Goal: Feedback & Contribution: Leave review/rating

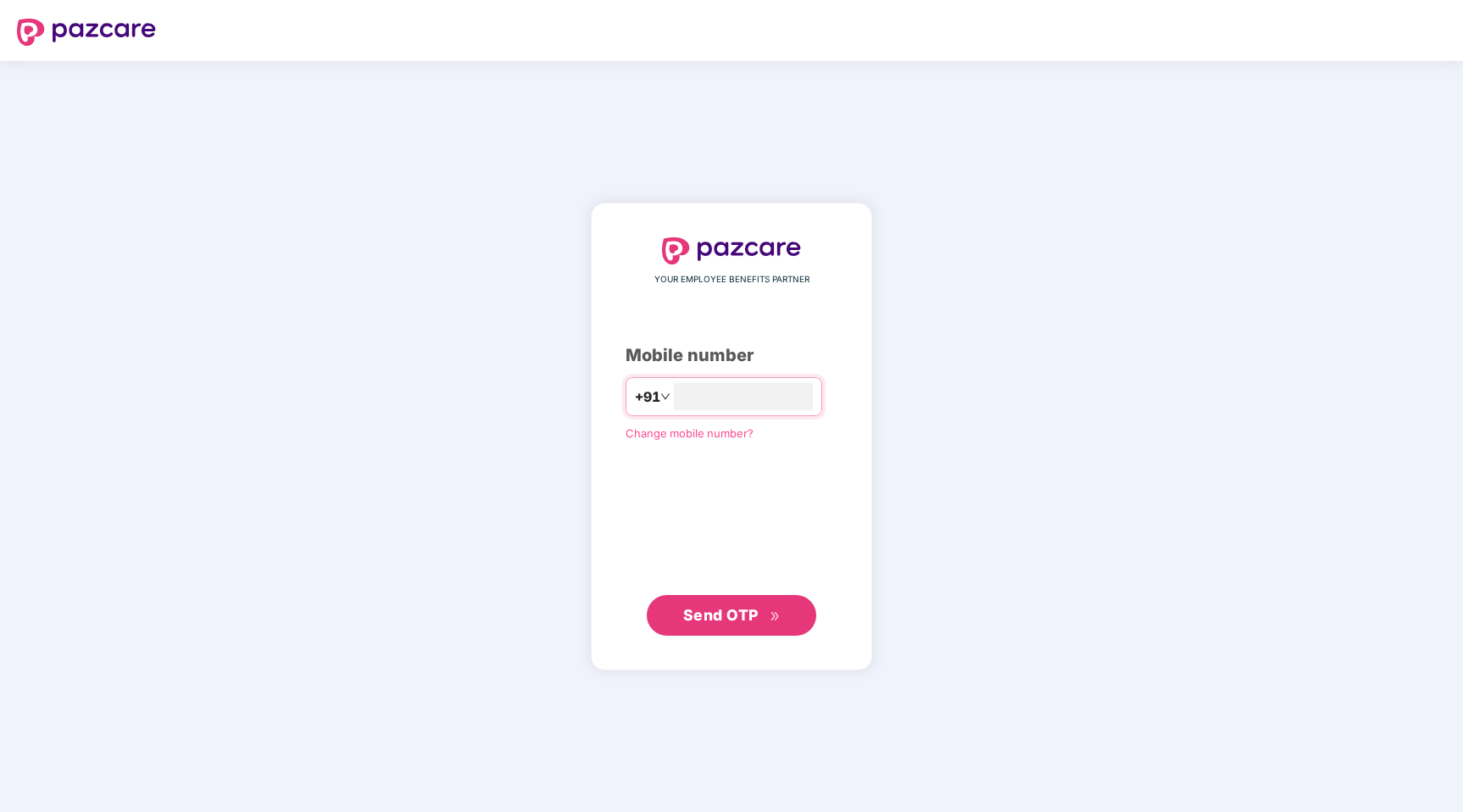
type input "**********"
click at [743, 618] on span "Send OTP" at bounding box center [721, 614] width 76 height 17
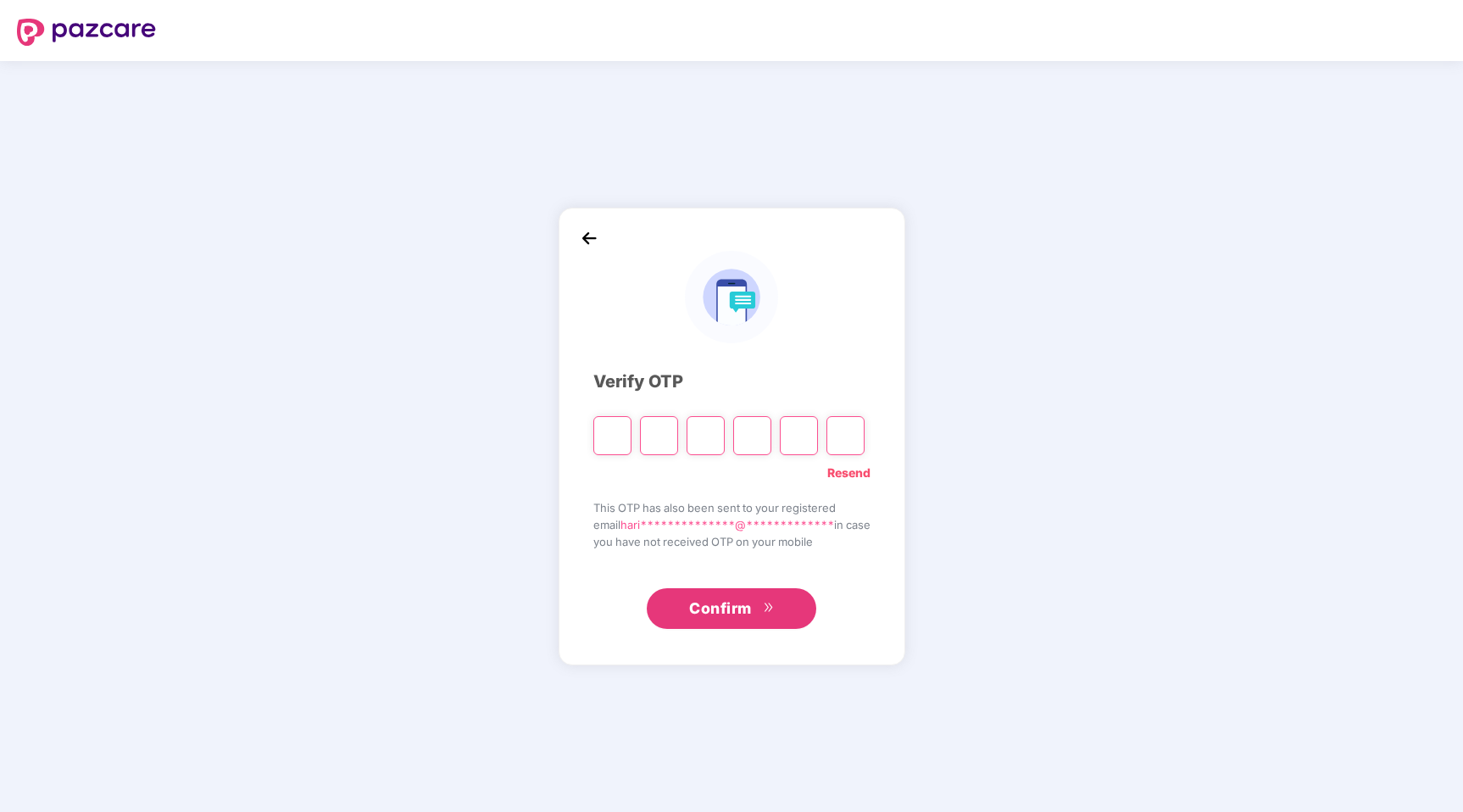
type input "*"
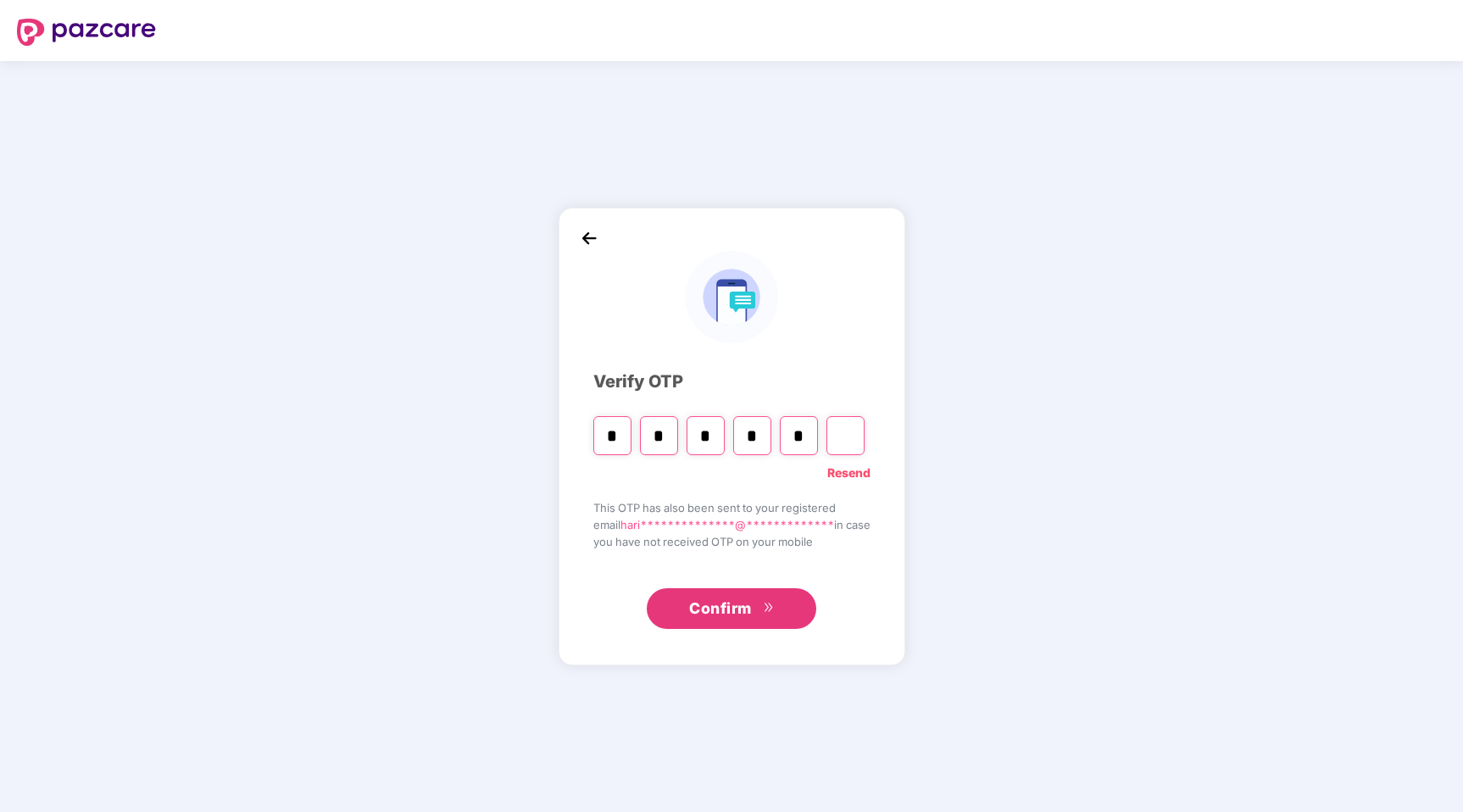
type input "*"
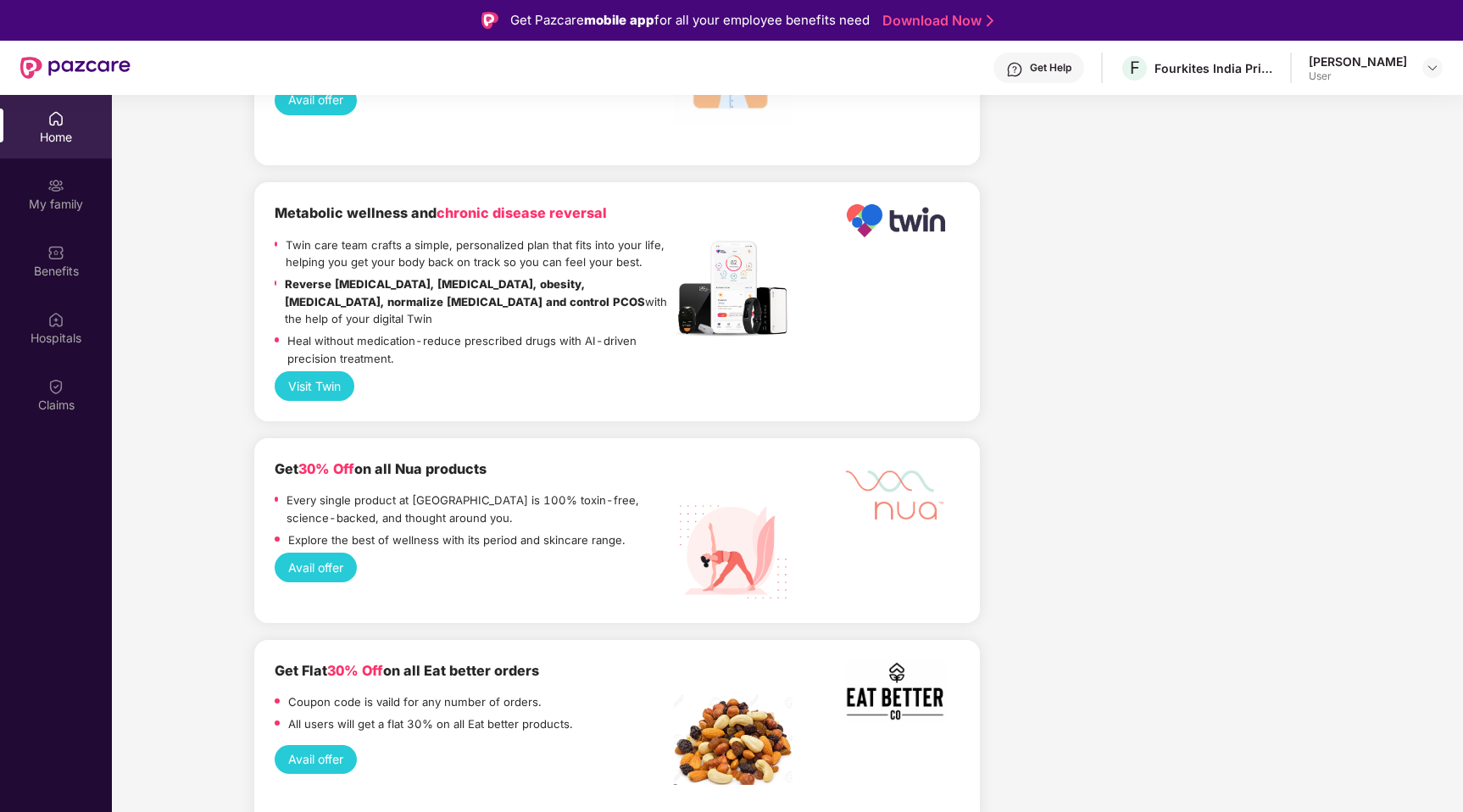
scroll to position [3184, 0]
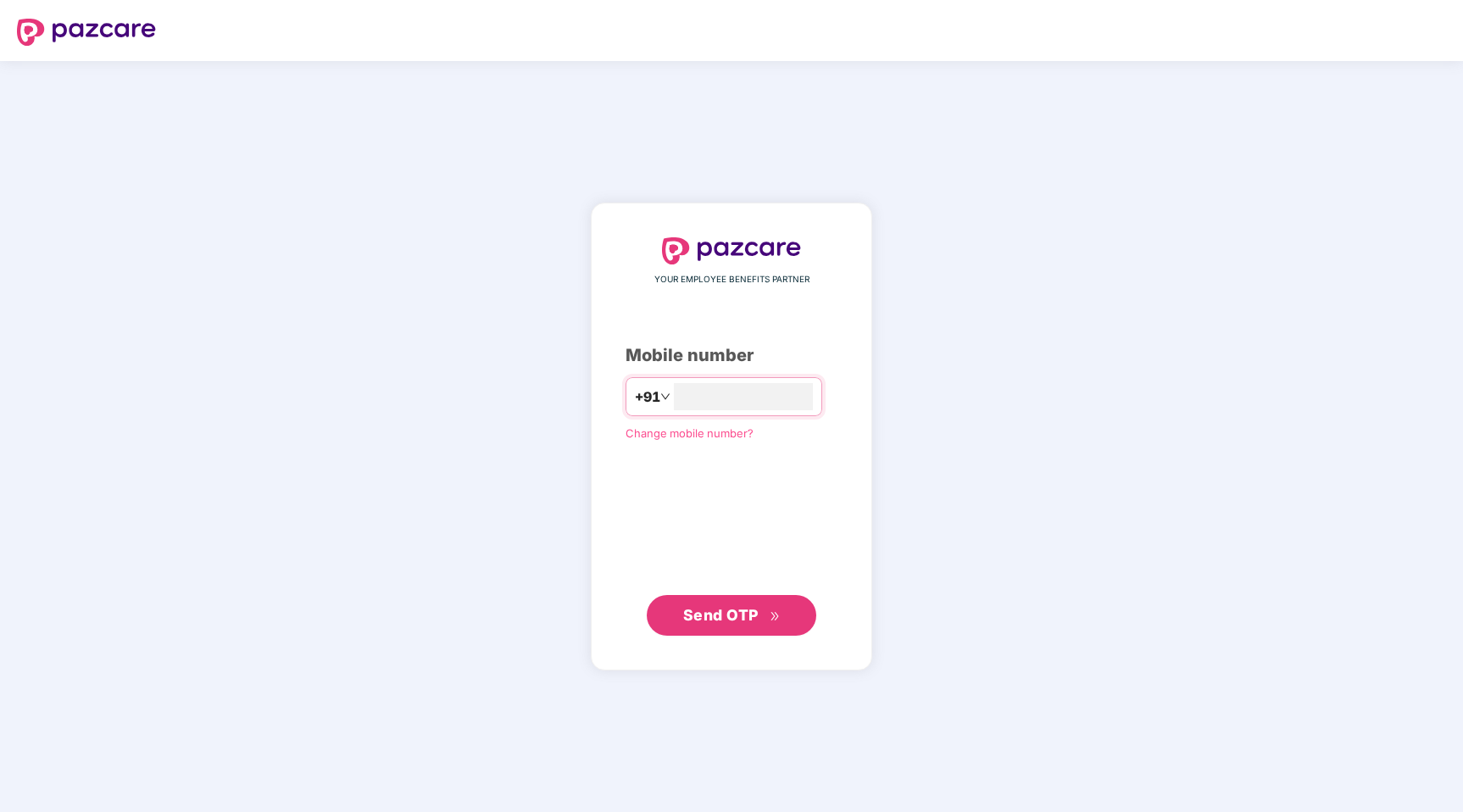
type input "**********"
click at [742, 617] on span "Send OTP" at bounding box center [721, 614] width 76 height 17
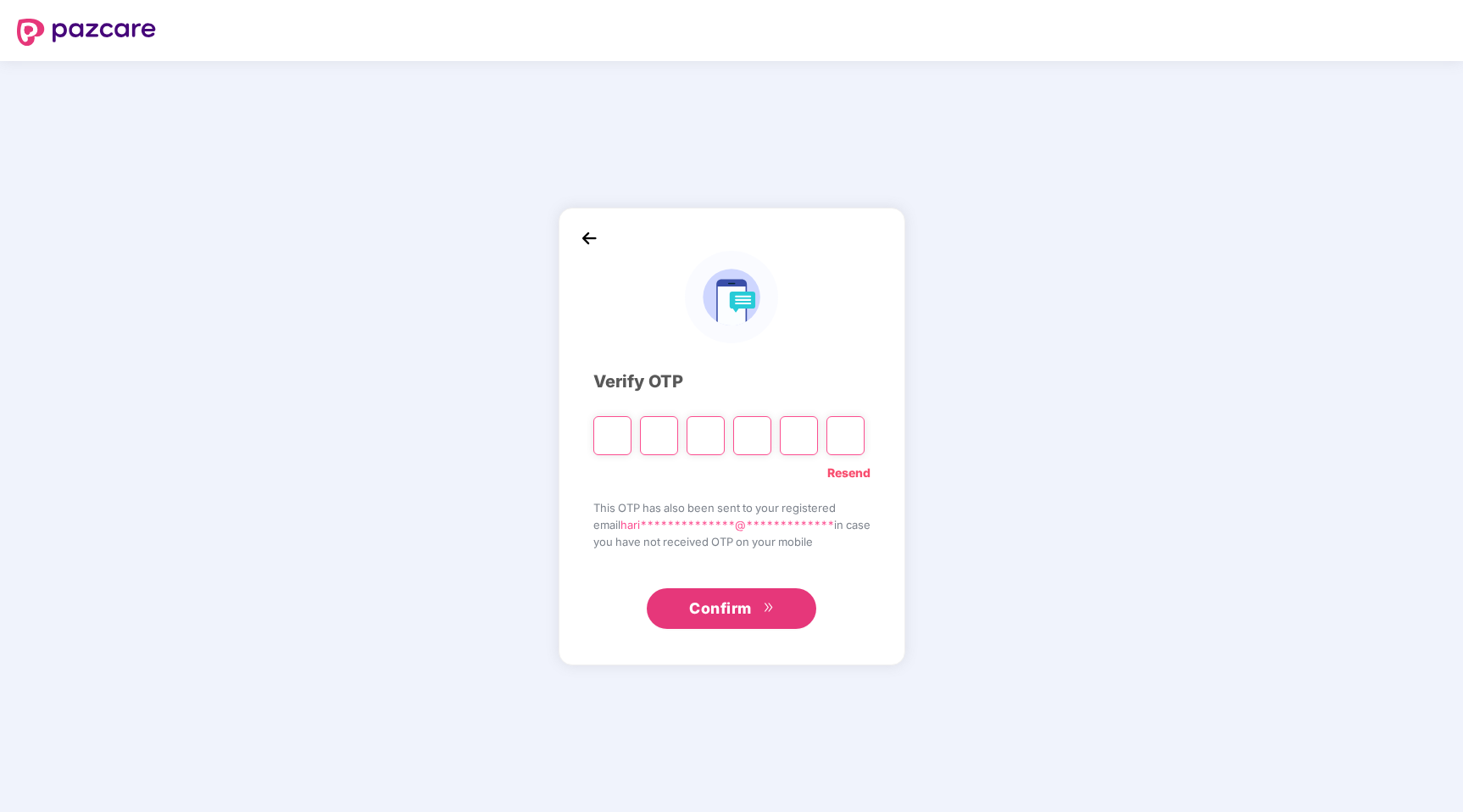
type input "*"
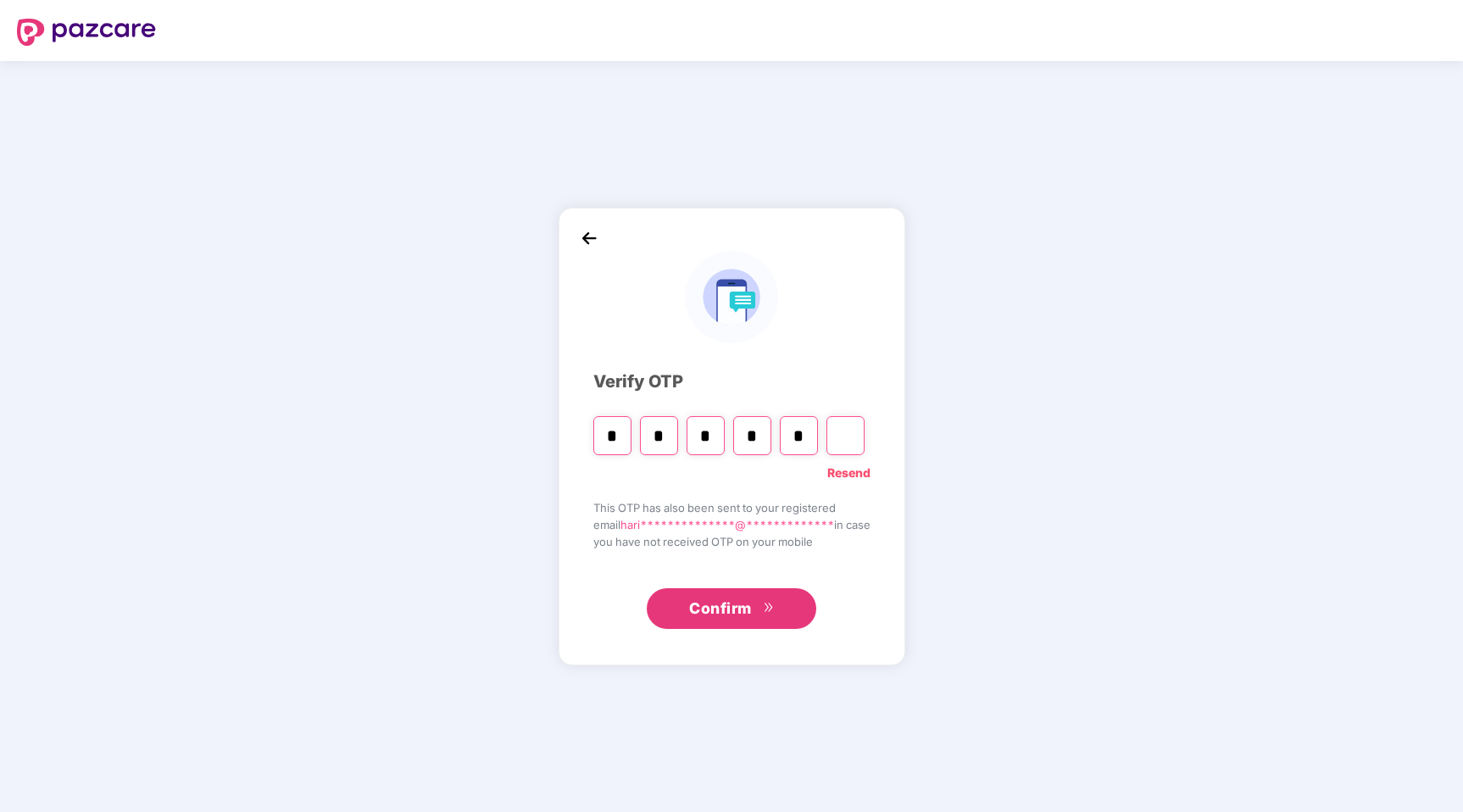
type input "*"
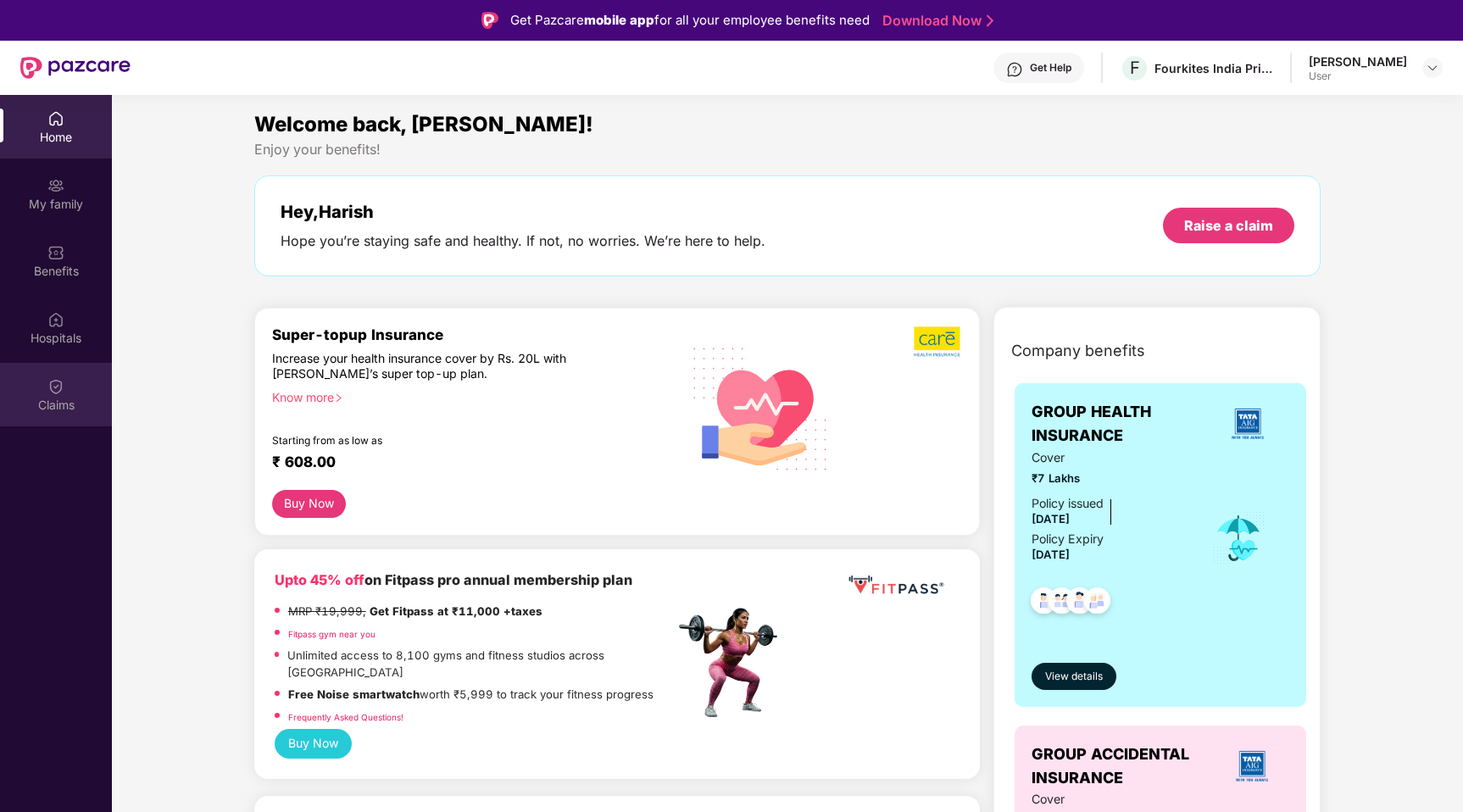
click at [65, 394] on div "Claims" at bounding box center [56, 394] width 112 height 64
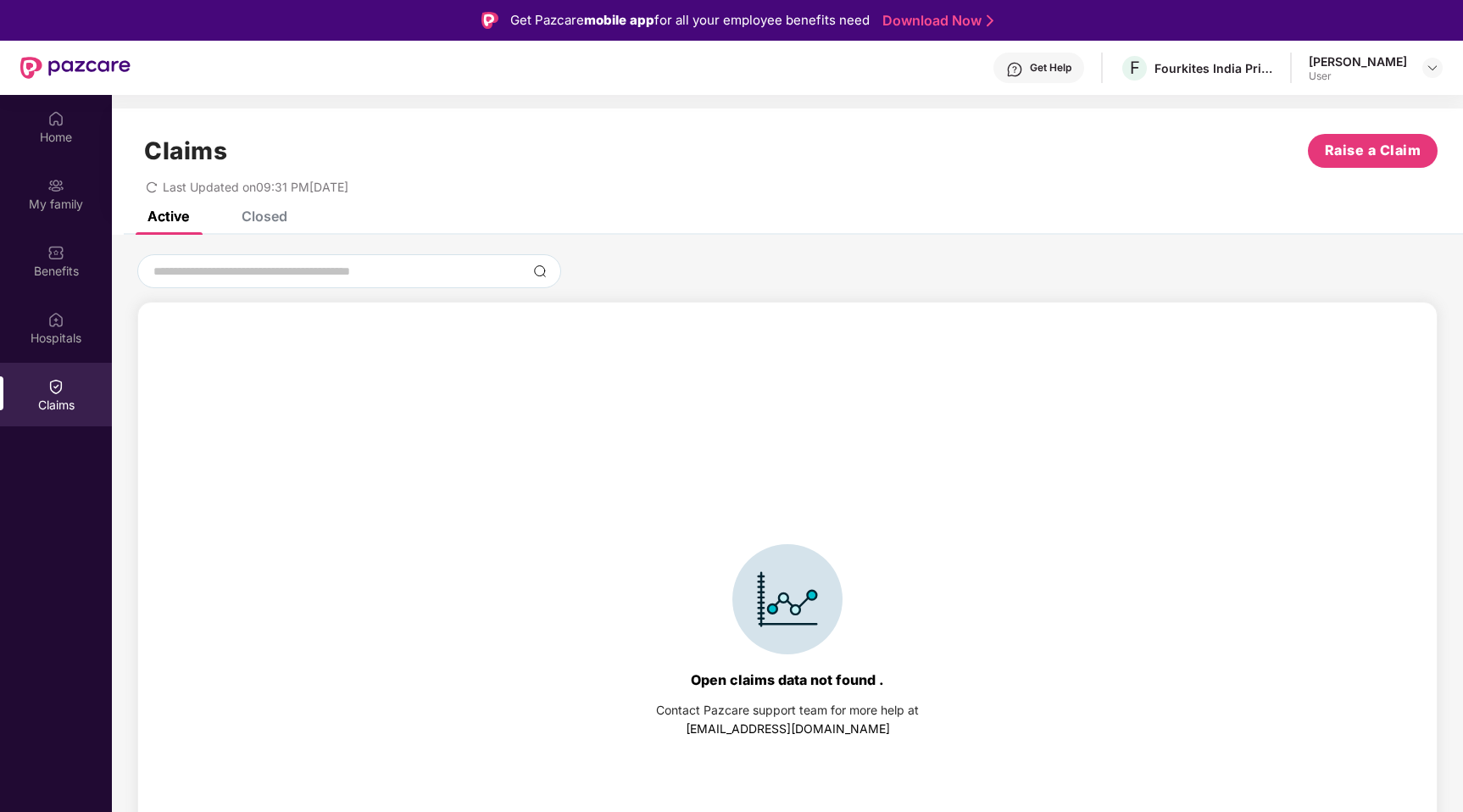
click at [257, 210] on div "Claims Raise a Claim Last Updated on 09:31 PM, 29 Sep 2025" at bounding box center [788, 160] width 1351 height 103
click at [254, 223] on div "Closed" at bounding box center [265, 216] width 46 height 17
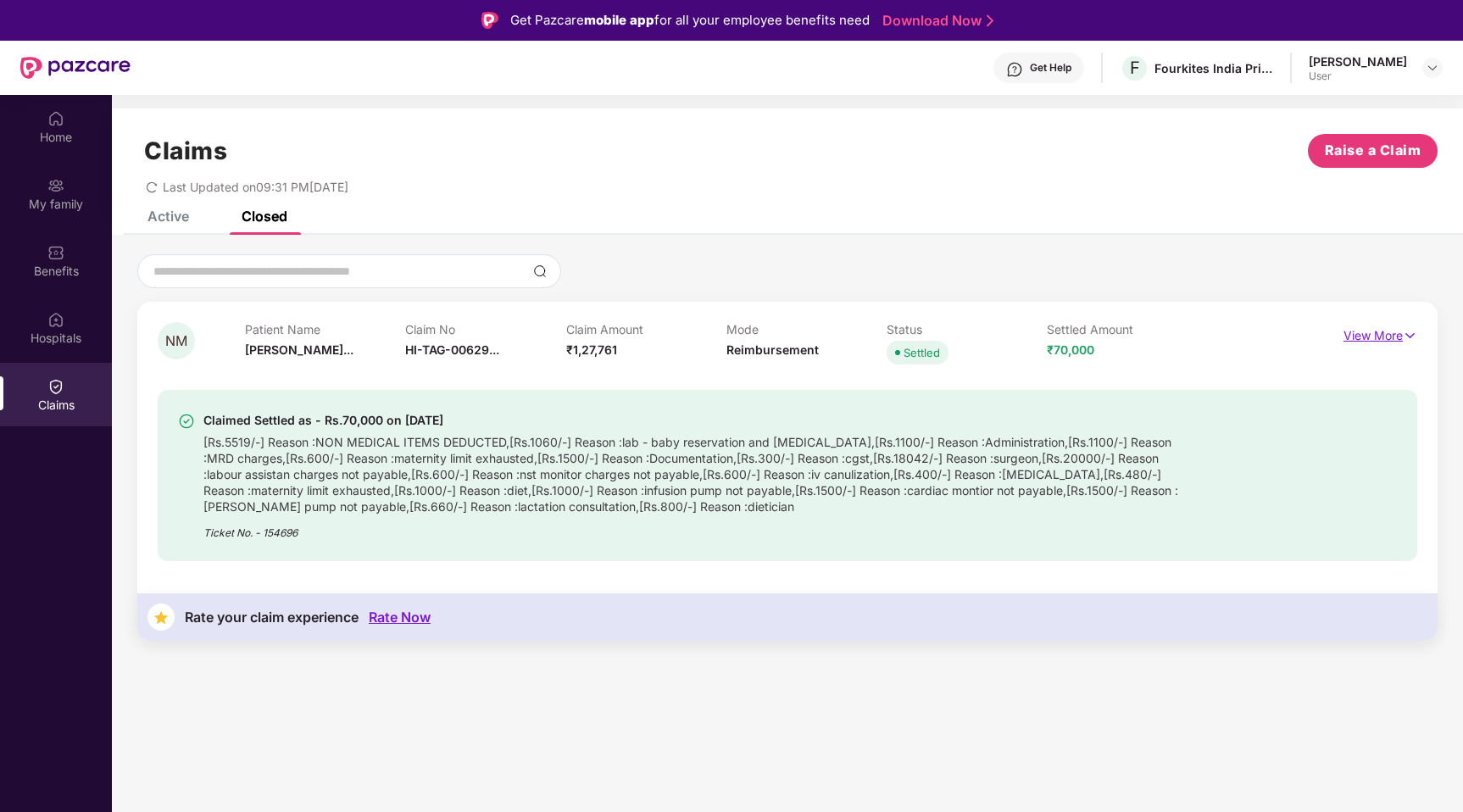
click at [1400, 335] on p "View More" at bounding box center [1379, 333] width 74 height 23
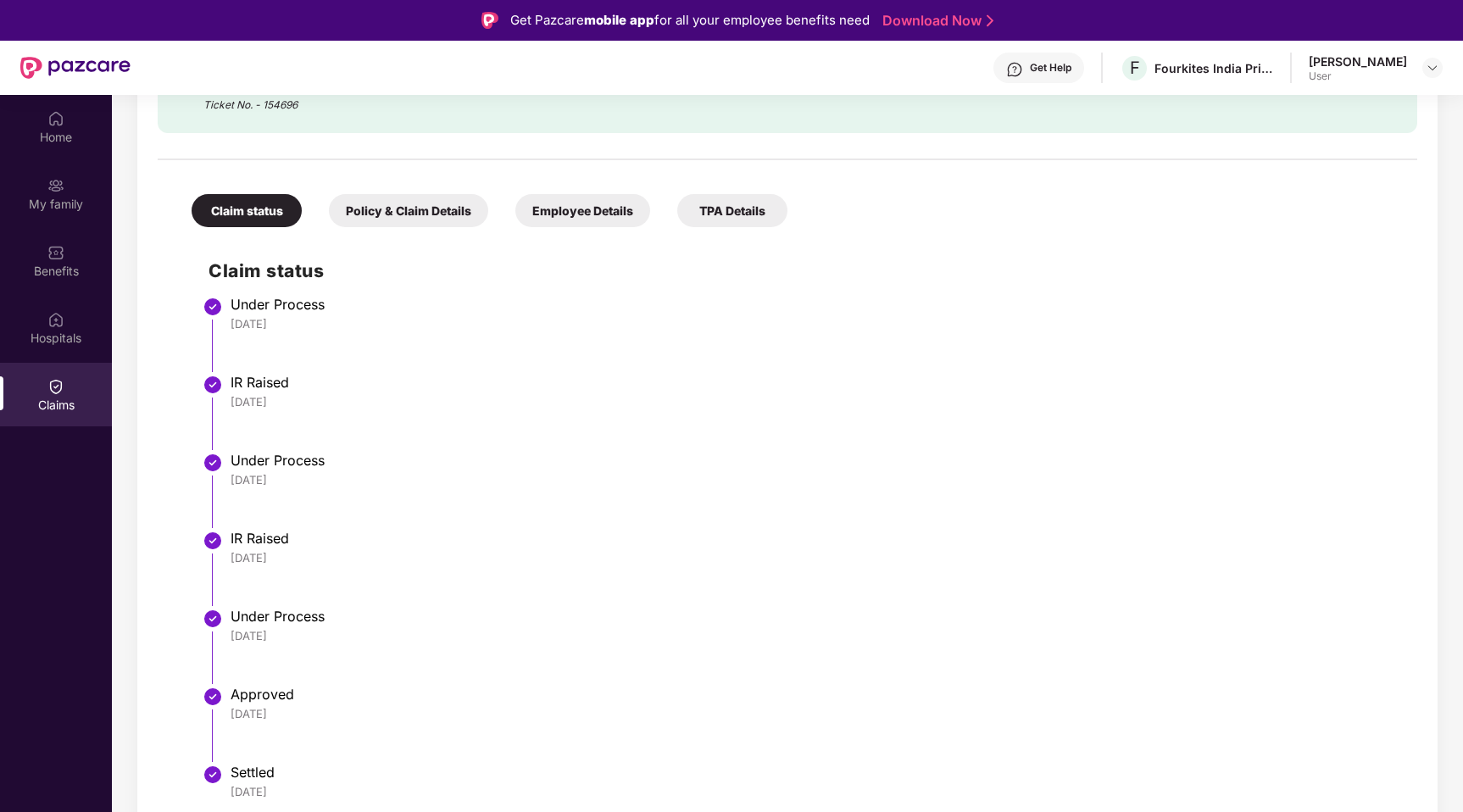
scroll to position [95, 0]
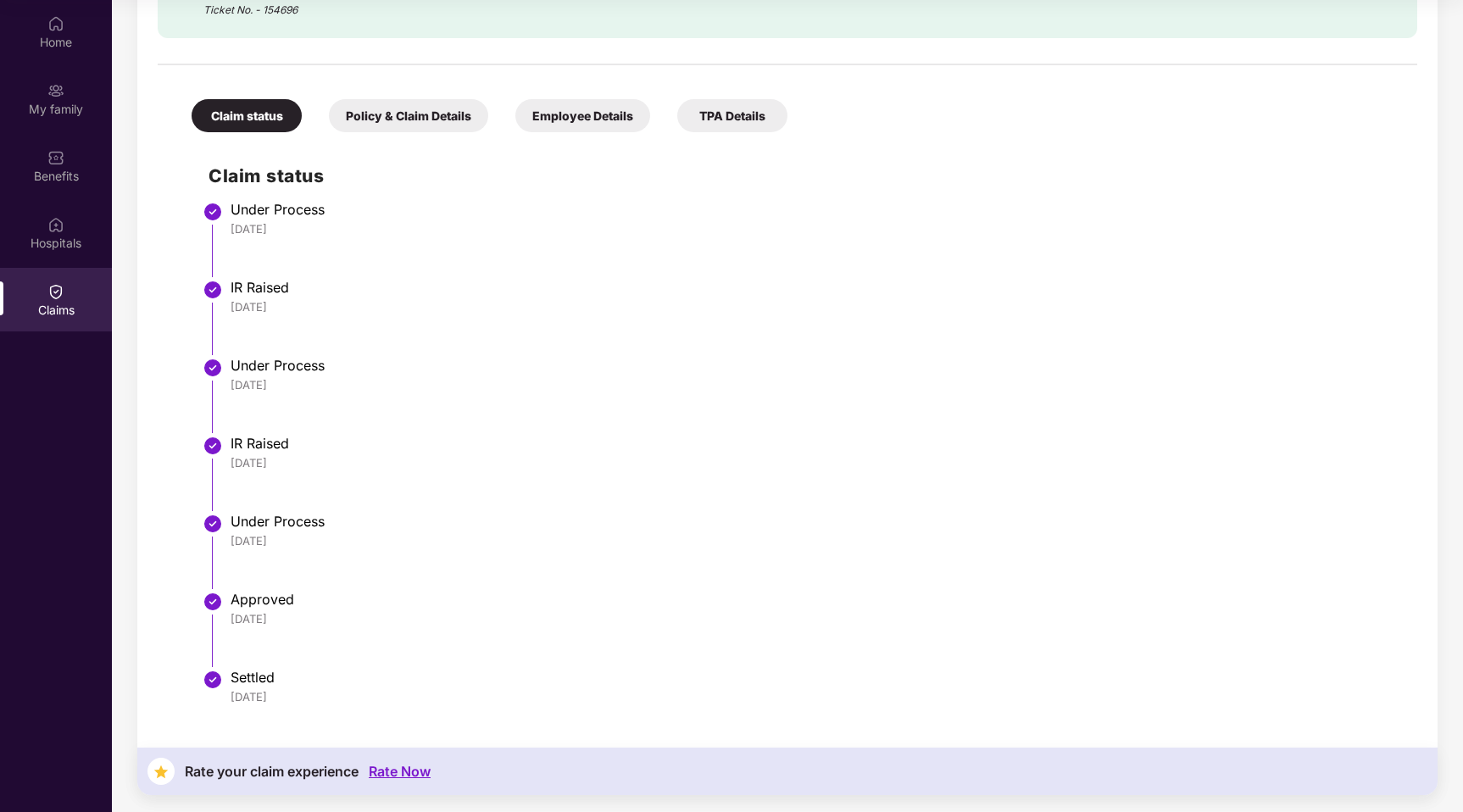
click at [398, 767] on div "Rate Now" at bounding box center [399, 771] width 62 height 17
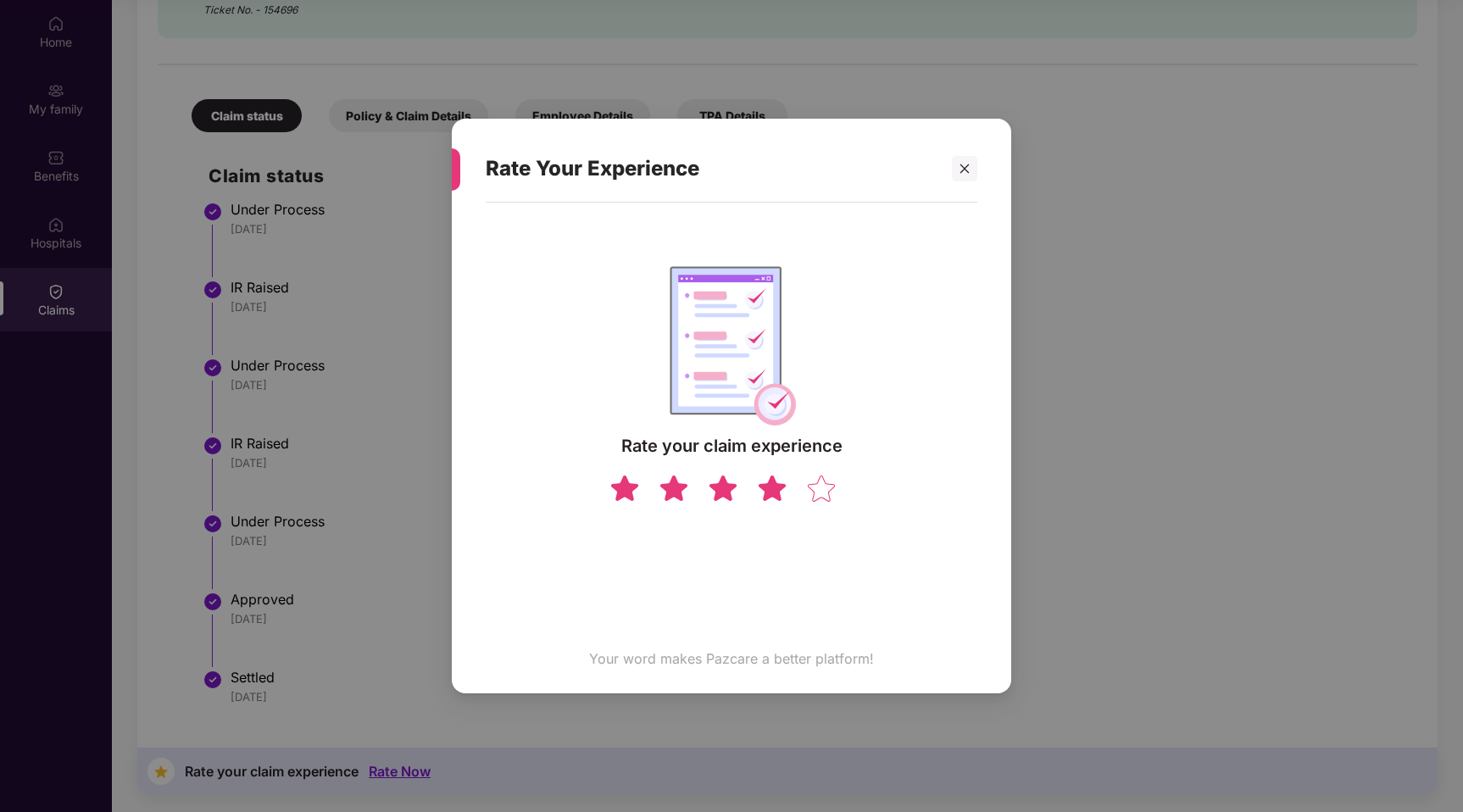
click at [776, 484] on img at bounding box center [772, 487] width 32 height 30
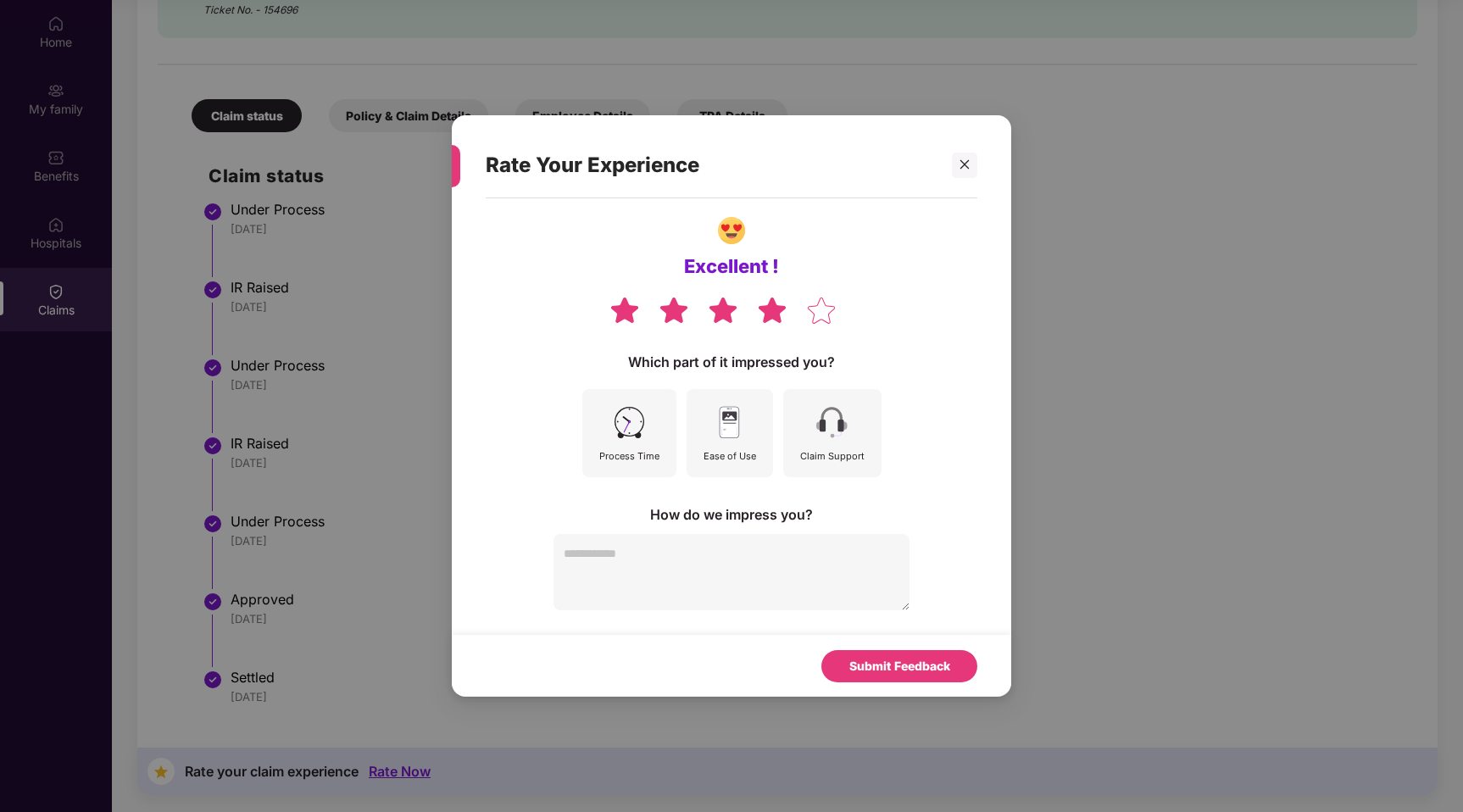
click at [882, 646] on div "Submit Feedback" at bounding box center [731, 665] width 560 height 61
click at [897, 672] on div "Submit Feedback" at bounding box center [900, 666] width 101 height 18
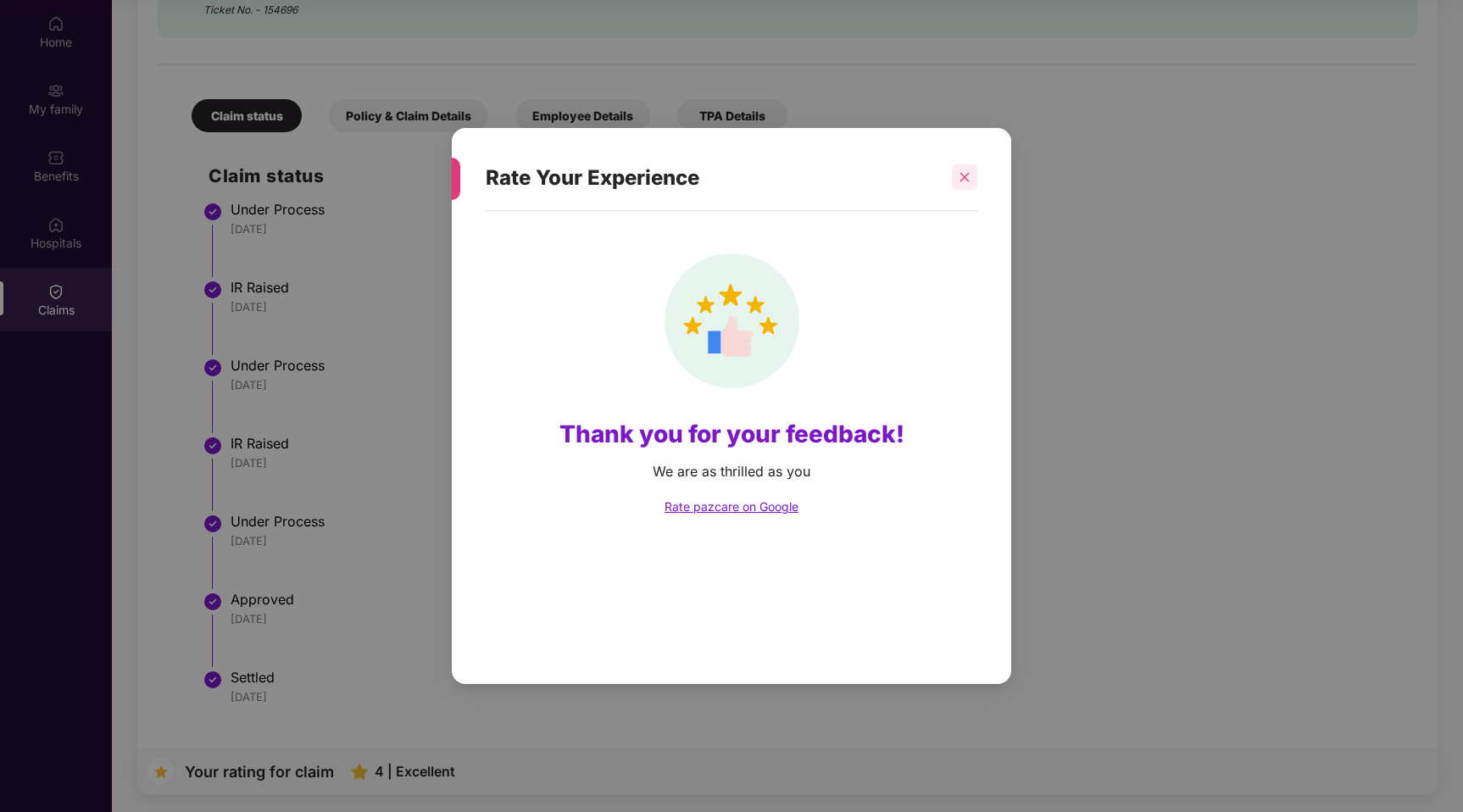
click at [962, 178] on icon "close" at bounding box center [964, 178] width 10 height 10
